Goal: Task Accomplishment & Management: Complete application form

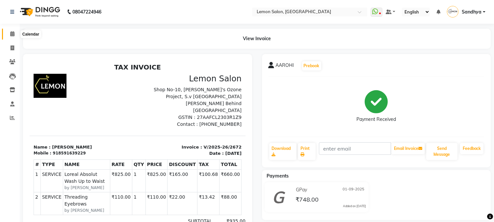
click at [11, 33] on icon at bounding box center [12, 33] width 4 height 5
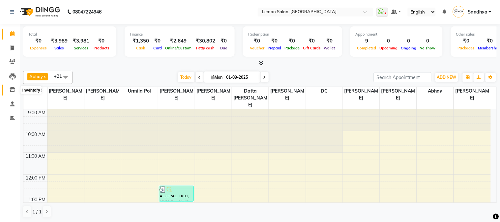
click at [13, 93] on span at bounding box center [13, 90] width 12 height 8
select select
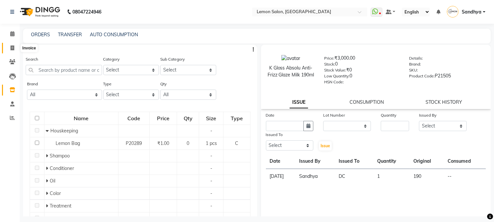
click at [11, 50] on icon at bounding box center [13, 47] width 4 height 5
select select "service"
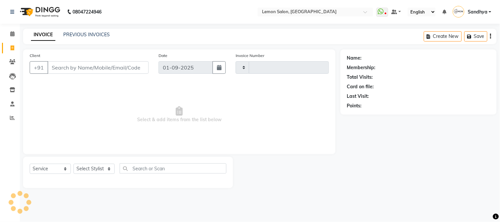
type input "2673"
select select "565"
click at [98, 170] on select "Select Stylist [PERSON_NAME] [PERSON_NAME] Datta [PERSON_NAME] [PERSON_NAME] [P…" at bounding box center [93, 169] width 41 height 10
click at [91, 169] on select "Select Stylist [PERSON_NAME] [PERSON_NAME] Datta [PERSON_NAME] [PERSON_NAME] [P…" at bounding box center [93, 169] width 41 height 10
select select "7417"
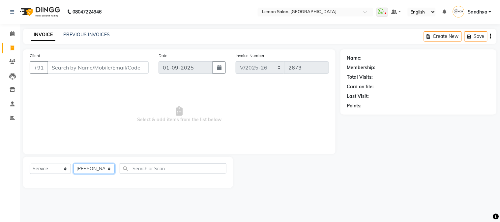
click at [73, 164] on select "Select Stylist [PERSON_NAME] [PERSON_NAME] Datta [PERSON_NAME] [PERSON_NAME] [P…" at bounding box center [93, 169] width 41 height 10
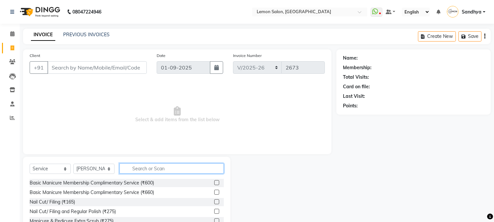
click at [159, 169] on input "text" at bounding box center [172, 168] width 104 height 10
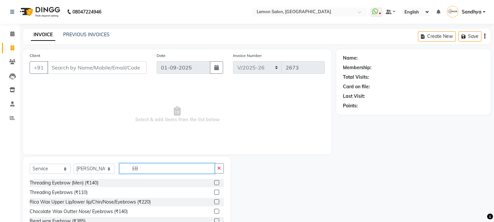
type input "EB"
click at [216, 192] on label at bounding box center [216, 192] width 5 height 5
click at [216, 192] on input "checkbox" at bounding box center [216, 192] width 4 height 4
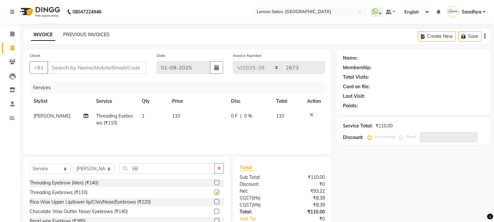
checkbox input "false"
click at [90, 67] on input "Client" at bounding box center [96, 67] width 99 height 13
type input "V"
type input "0"
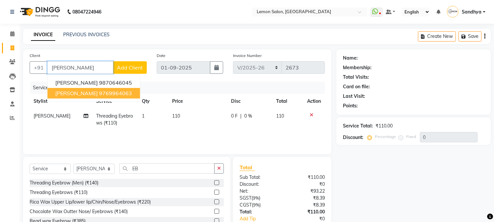
click at [99, 93] on ngb-highlight "9769964063" at bounding box center [115, 93] width 33 height 7
type input "9769964063"
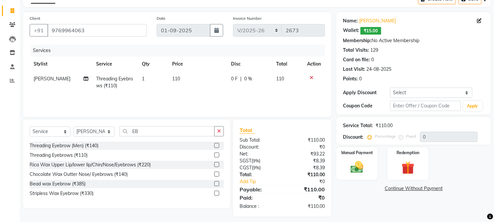
scroll to position [41, 0]
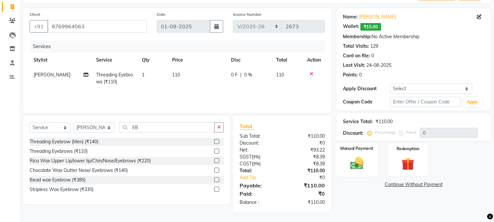
click at [372, 165] on div "Manual Payment" at bounding box center [357, 160] width 43 height 34
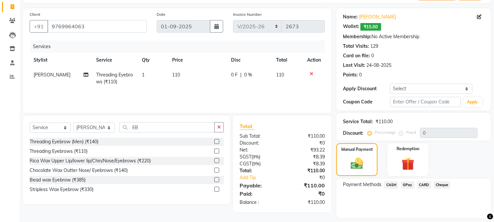
click at [390, 187] on span "CASH" at bounding box center [391, 185] width 14 height 8
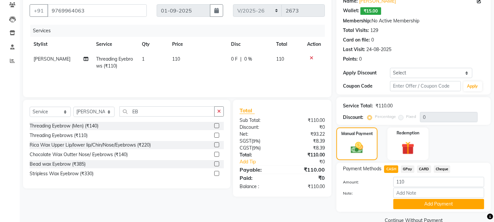
scroll to position [70, 0]
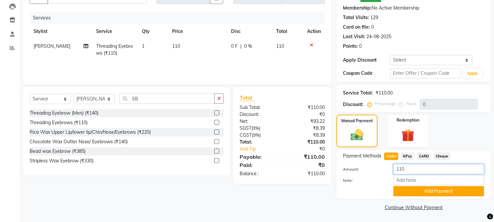
drag, startPoint x: 411, startPoint y: 170, endPoint x: 371, endPoint y: 168, distance: 40.6
click at [374, 169] on div "Amount: 110" at bounding box center [413, 169] width 151 height 11
type input "100"
click at [417, 194] on button "Add Payment" at bounding box center [439, 191] width 91 height 10
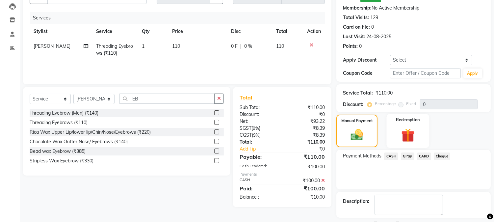
click at [414, 139] on img at bounding box center [408, 135] width 22 height 16
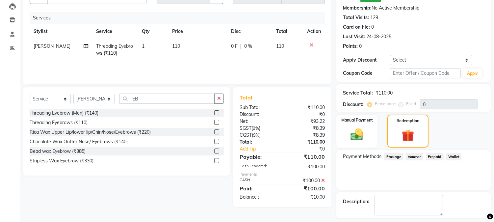
click at [448, 156] on span "Wallet" at bounding box center [454, 157] width 15 height 8
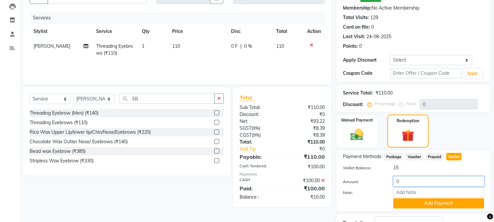
drag, startPoint x: 410, startPoint y: 179, endPoint x: 327, endPoint y: 167, distance: 83.5
click at [341, 175] on div "Payment Methods Package Voucher Prepaid Wallet Wallet Balance: 15 Amount: 0 Not…" at bounding box center [414, 180] width 154 height 61
type input "10"
click at [397, 203] on button "Add Payment" at bounding box center [439, 203] width 91 height 10
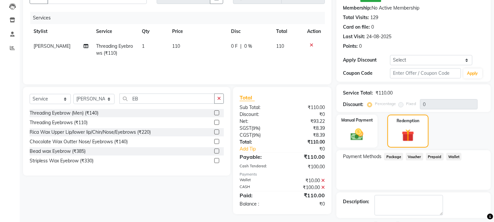
scroll to position [97, 0]
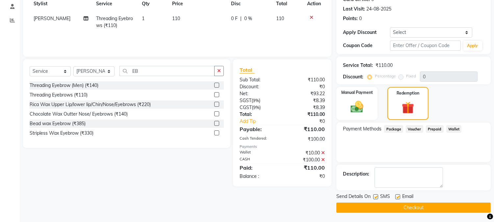
click at [375, 197] on label at bounding box center [376, 196] width 5 height 5
click at [375, 197] on input "checkbox" at bounding box center [376, 197] width 4 height 4
checkbox input "false"
click at [397, 198] on label at bounding box center [398, 196] width 5 height 5
click at [397, 198] on input "checkbox" at bounding box center [398, 197] width 4 height 4
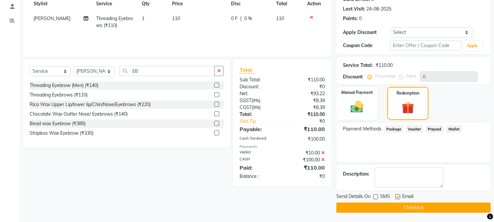
checkbox input "false"
click at [404, 208] on button "Checkout" at bounding box center [414, 208] width 154 height 10
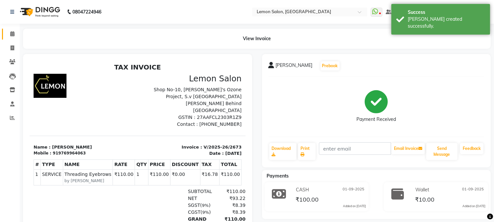
click at [3, 33] on link "Calendar" at bounding box center [10, 34] width 16 height 11
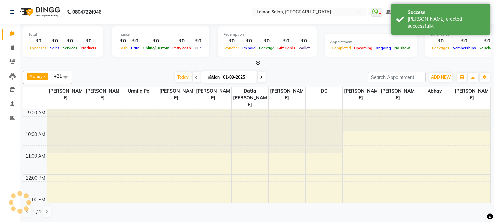
click at [3, 33] on link "Calendar" at bounding box center [10, 34] width 16 height 11
